Goal: Information Seeking & Learning: Learn about a topic

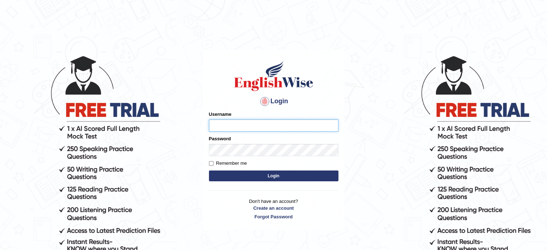
click at [222, 126] on input "Username" at bounding box center [273, 125] width 129 height 12
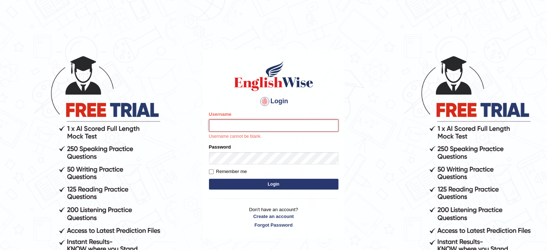
type input "Swaiba"
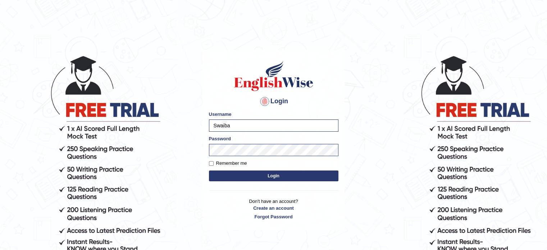
click at [245, 172] on button "Login" at bounding box center [273, 175] width 129 height 11
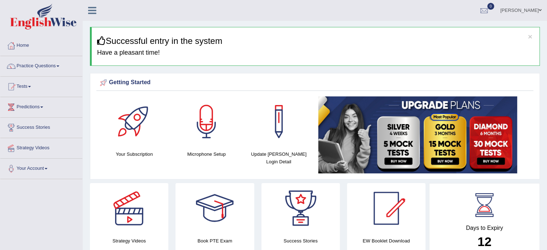
click at [59, 66] on span at bounding box center [57, 65] width 3 height 1
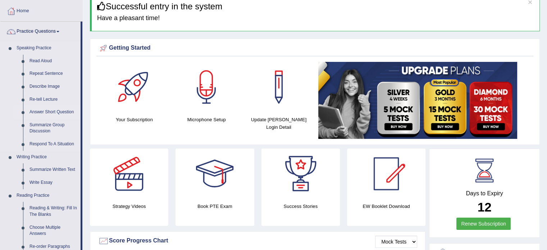
scroll to position [37, 0]
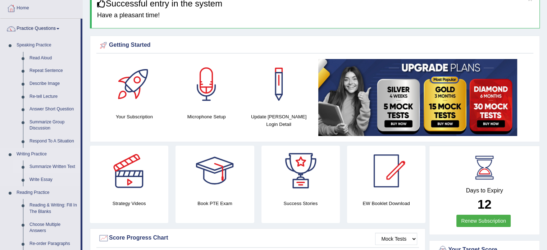
click at [58, 164] on link "Summarize Written Text" at bounding box center [53, 166] width 54 height 13
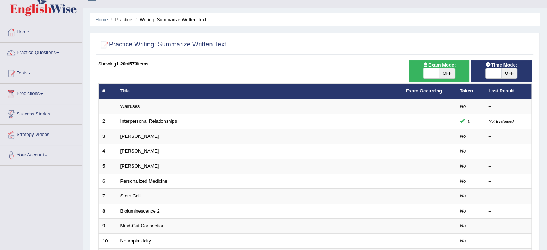
scroll to position [11, 0]
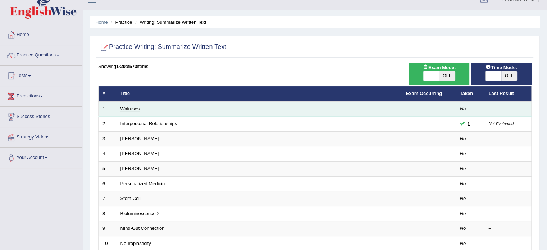
click at [129, 108] on link "Walruses" at bounding box center [129, 108] width 19 height 5
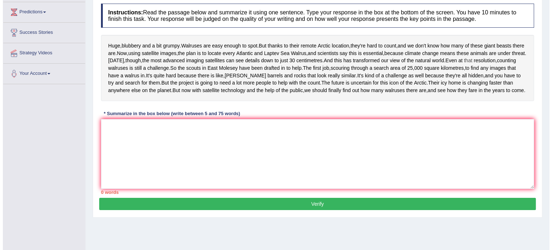
scroll to position [97, 0]
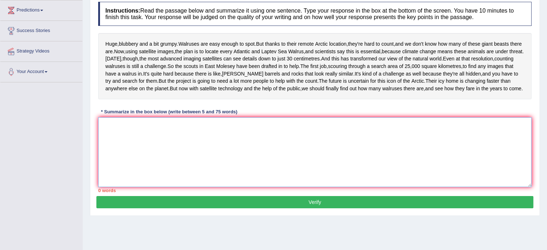
click at [114, 164] on textarea at bounding box center [314, 152] width 433 height 70
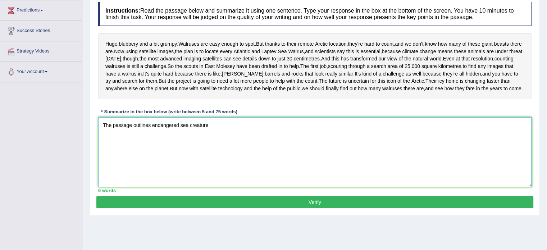
click at [151, 161] on textarea "The passage outlines endangered sea creature" at bounding box center [314, 152] width 433 height 70
click at [243, 161] on textarea "The passage outlines walruses as an endangered sea creature" at bounding box center [314, 152] width 433 height 70
click at [182, 160] on textarea "The passage outlines walruses as a giant be" at bounding box center [314, 152] width 433 height 70
click at [199, 163] on textarea "The passage outlines walruses as giant be" at bounding box center [314, 152] width 433 height 70
click at [261, 160] on textarea "The passage outlines walruses as giant beasts, so that they are easily" at bounding box center [314, 152] width 433 height 70
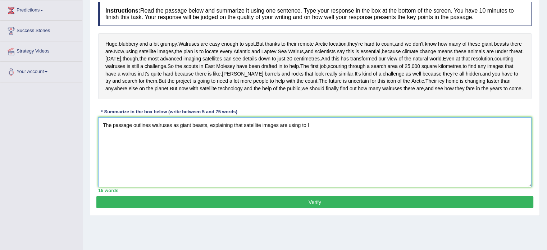
click at [311, 160] on textarea "The passage outlines walruses as giant beasts, explaining that satellite images…" at bounding box center [314, 152] width 433 height 70
click at [245, 160] on textarea "The passage outlines walruses as giant beasts, explaining that satellite image" at bounding box center [314, 152] width 433 height 70
click at [279, 161] on textarea "The passage outlines walruses as giant beasts, explaining that satellite image" at bounding box center [314, 152] width 433 height 70
click at [325, 158] on textarea "The passage outlines walruses as giant beasts, explaining that they are endange…" at bounding box center [314, 152] width 433 height 70
click at [301, 161] on textarea "The passage outlines walruses as giant beasts, explaining that they are an enda…" at bounding box center [314, 152] width 433 height 70
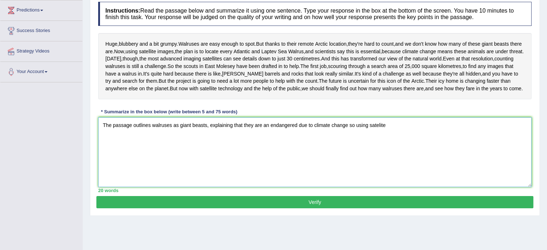
click at [298, 161] on textarea "The passage outlines walruses as giant beasts, explaining that they are an enda…" at bounding box center [314, 152] width 433 height 70
click at [366, 161] on textarea "The passage outlines walruses as giant beasts, explaining that they are an enda…" at bounding box center [314, 152] width 433 height 70
click at [406, 161] on textarea "The passage outlines walruses as giant beasts, explaining that they are an enda…" at bounding box center [314, 152] width 433 height 70
click at [371, 159] on textarea "The passage outlines walruses as giant beasts, explaining that they are an enda…" at bounding box center [314, 152] width 433 height 70
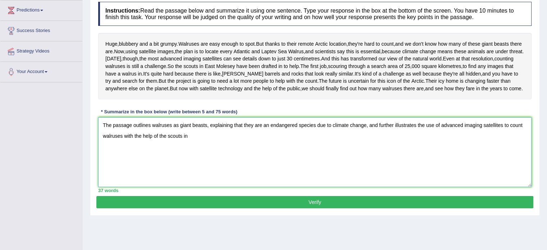
click at [101, 172] on textarea "The passage outlines walruses as giant beasts, explaining that they are an enda…" at bounding box center [314, 152] width 433 height 70
click at [203, 172] on textarea "The passage outlines walruses as giant beasts, explaining that they are an enda…" at bounding box center [314, 152] width 433 height 70
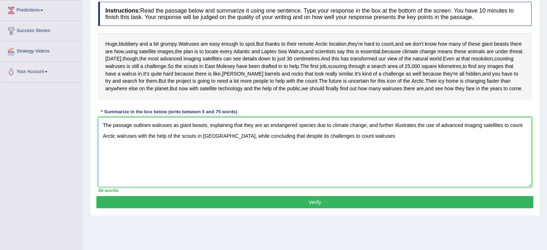
click at [311, 173] on textarea "The passage outlines walruses as giant beasts, explaining that they are an enda…" at bounding box center [314, 152] width 433 height 70
click at [375, 171] on textarea "The passage outlines walruses as giant beasts, explaining that they are an enda…" at bounding box center [314, 152] width 433 height 70
click at [440, 172] on textarea "The passage outlines walruses as giant beasts, explaining that they are an enda…" at bounding box center [314, 152] width 433 height 70
click at [520, 174] on textarea "The passage outlines walruses as giant beasts, explaining that they are an enda…" at bounding box center [314, 152] width 433 height 70
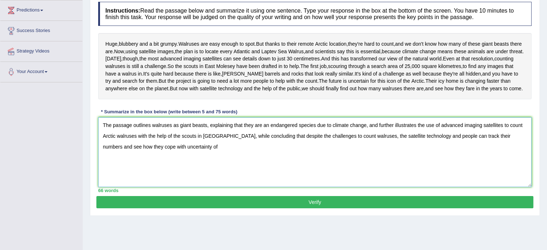
click at [156, 182] on textarea "The passage outlines walruses as giant beasts, explaining that they are an enda…" at bounding box center [314, 152] width 433 height 70
click at [204, 182] on textarea "The passage outlines walruses as giant beasts, explaining that they are an enda…" at bounding box center [314, 152] width 433 height 70
type textarea "The passage outlines walruses as giant beasts, explaining that they are an enda…"
click at [311, 208] on button "Verify" at bounding box center [314, 202] width 437 height 12
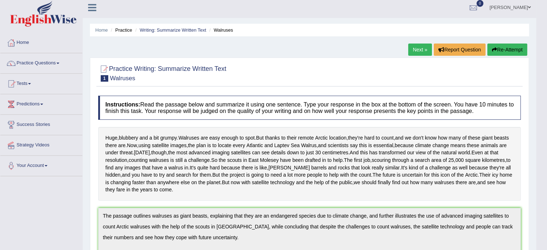
scroll to position [0, 0]
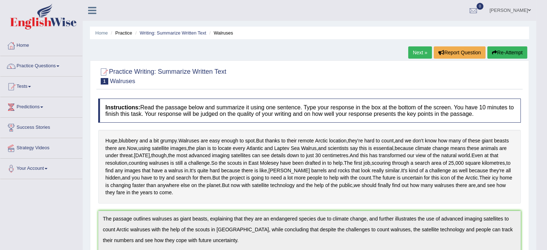
click at [414, 48] on link "Next »" at bounding box center [420, 52] width 24 height 12
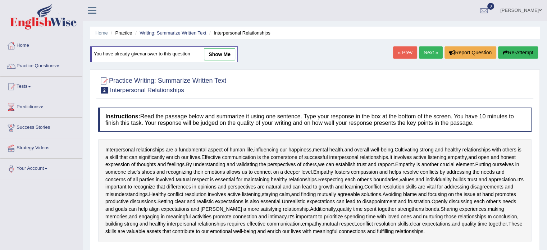
click at [220, 54] on link "show me" at bounding box center [219, 54] width 31 height 12
type textarea "The passage outlines interpersonal relationships as a skill that will enrich ou…"
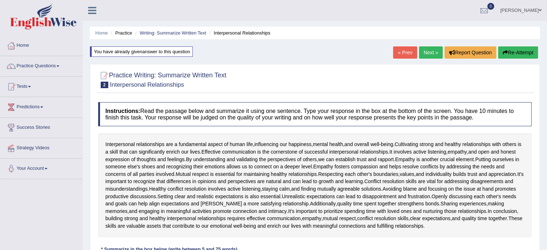
click at [432, 52] on link "Next »" at bounding box center [431, 52] width 24 height 12
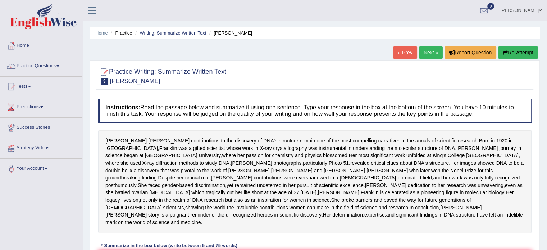
click at [424, 52] on link "Next »" at bounding box center [431, 52] width 24 height 12
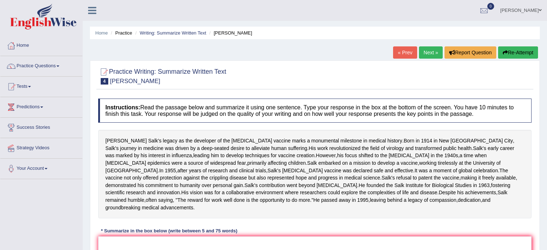
click at [401, 54] on link "« Prev" at bounding box center [405, 52] width 24 height 12
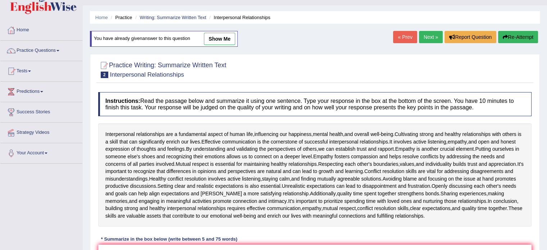
scroll to position [14, 0]
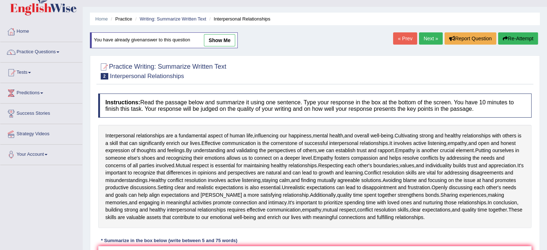
click at [224, 41] on link "show me" at bounding box center [219, 40] width 31 height 12
type textarea "The passage outlines interpersonal relationships as a skill that will enrich ou…"
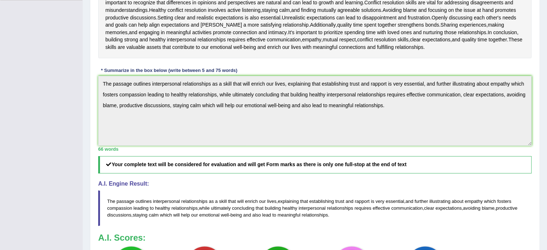
scroll to position [179, 0]
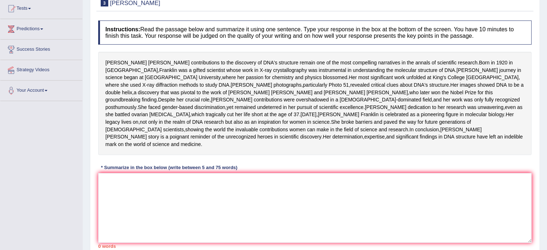
scroll to position [78, 0]
click at [118, 219] on textarea at bounding box center [314, 208] width 433 height 70
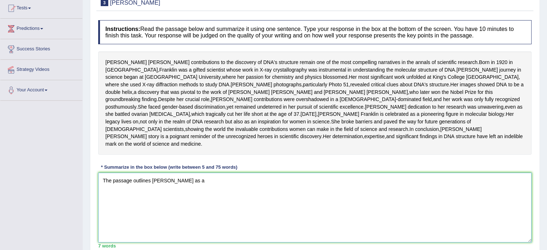
click at [151, 209] on textarea "The passage outlines [PERSON_NAME] as a" at bounding box center [314, 208] width 433 height 70
click at [243, 210] on textarea "The passage outlines the discovery of [PERSON_NAME] as a" at bounding box center [314, 208] width 433 height 70
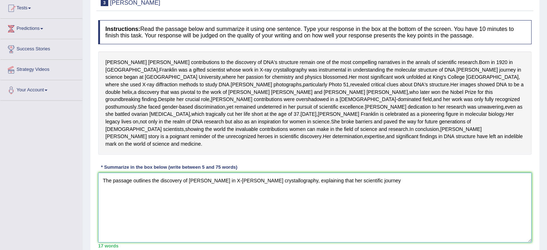
click at [369, 207] on textarea "The passage outlines the discovery of [PERSON_NAME] in X-[PERSON_NAME] crystall…" at bounding box center [314, 208] width 433 height 70
type textarea "The passage outlines the discovery of [PERSON_NAME] in X-[PERSON_NAME] crystall…"
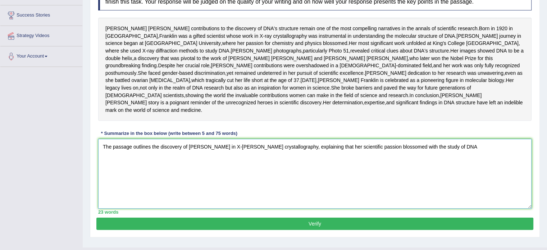
scroll to position [112, 0]
